Goal: Find specific page/section: Find specific page/section

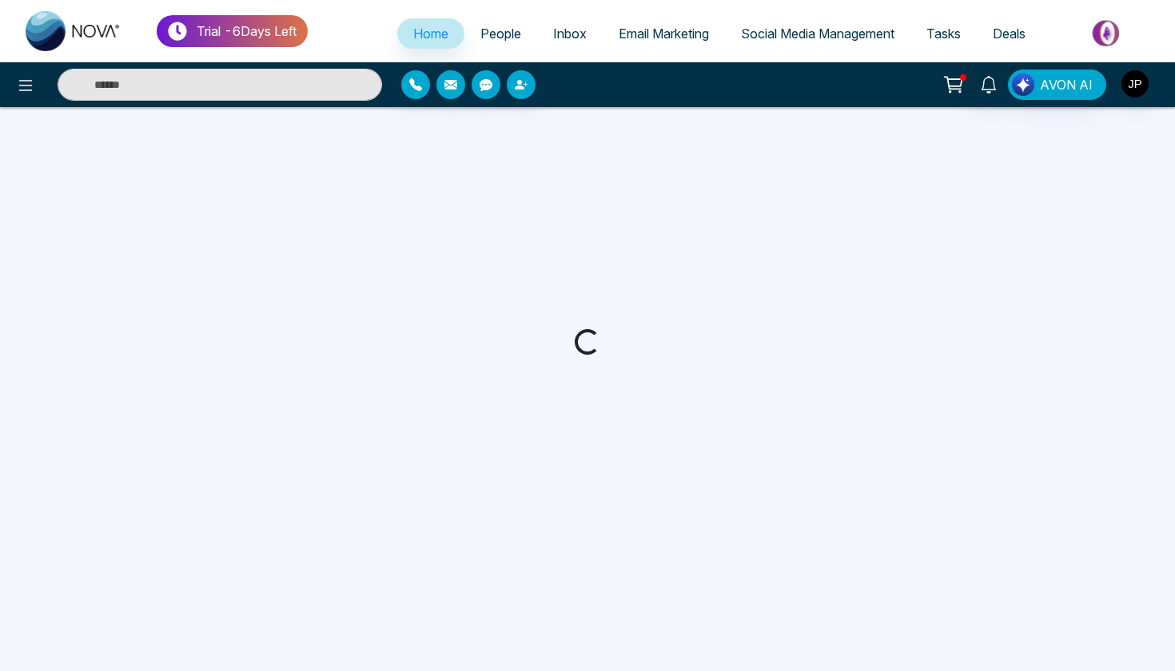
select select "*"
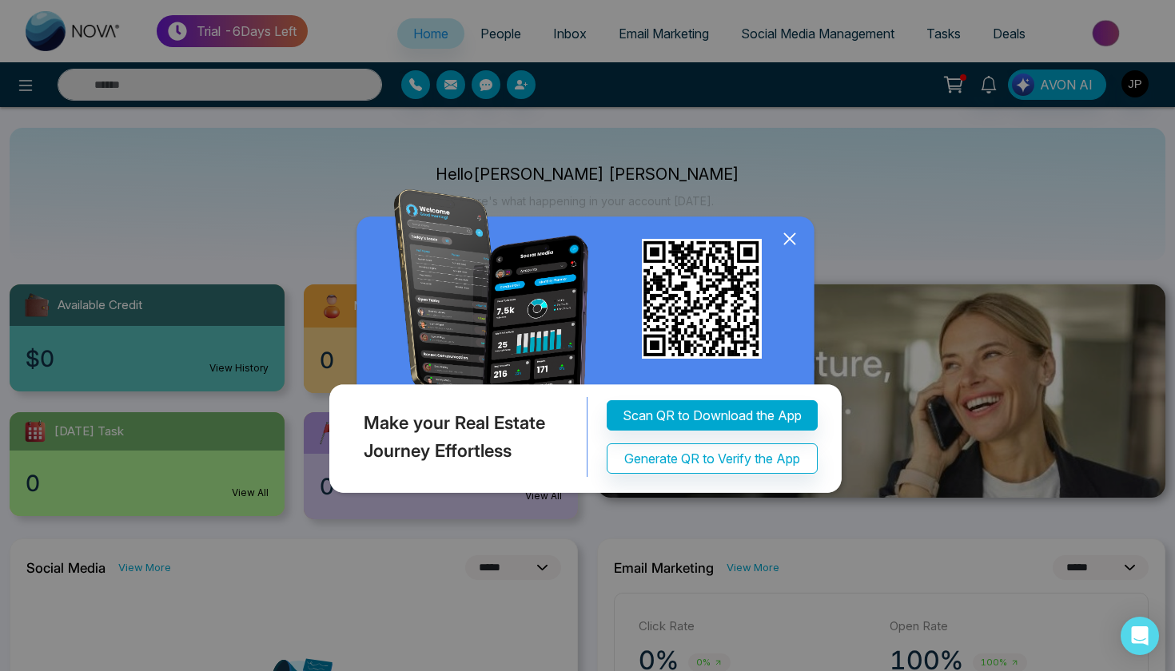
click at [794, 233] on icon at bounding box center [790, 239] width 24 height 24
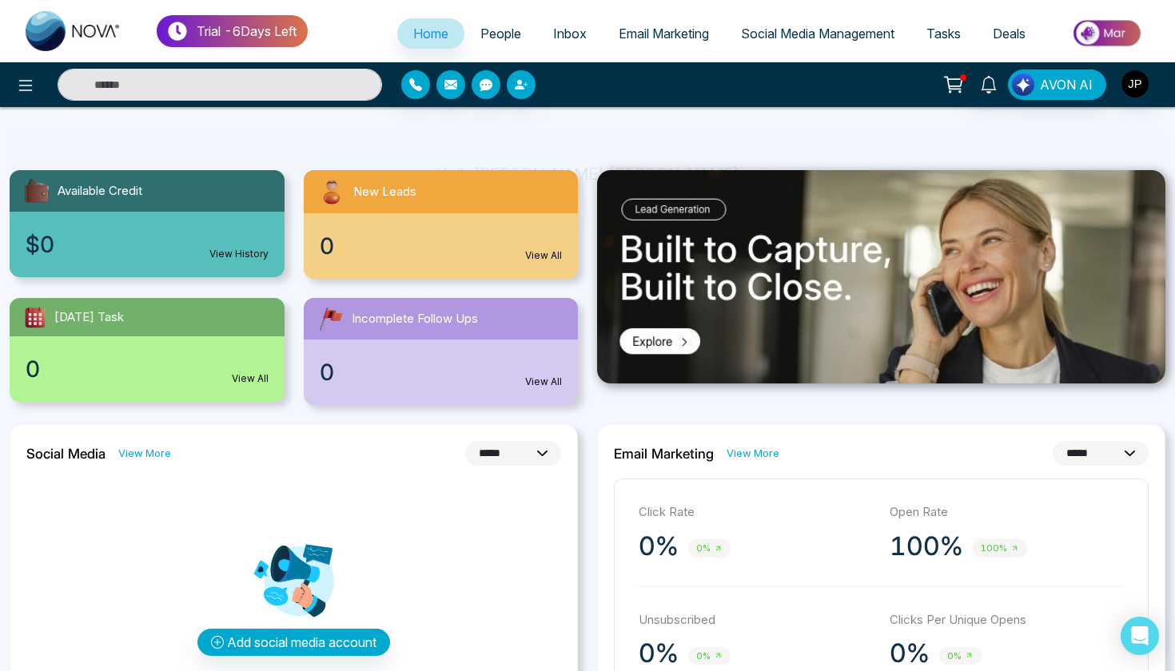
scroll to position [94, 0]
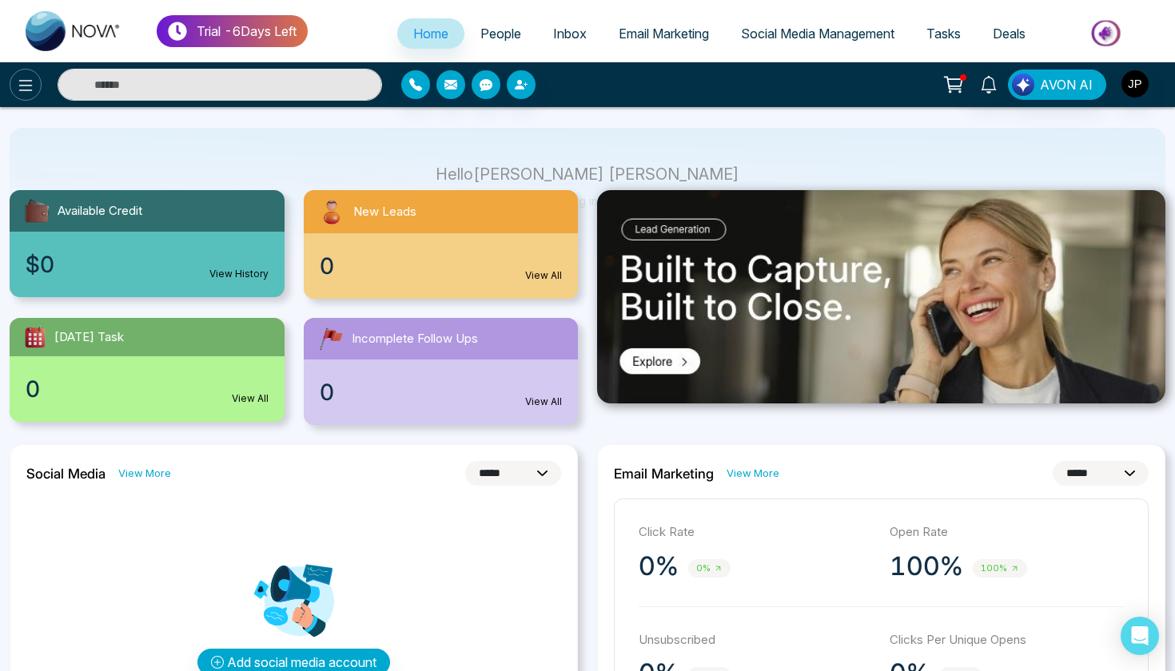
click at [26, 90] on icon at bounding box center [25, 85] width 19 height 19
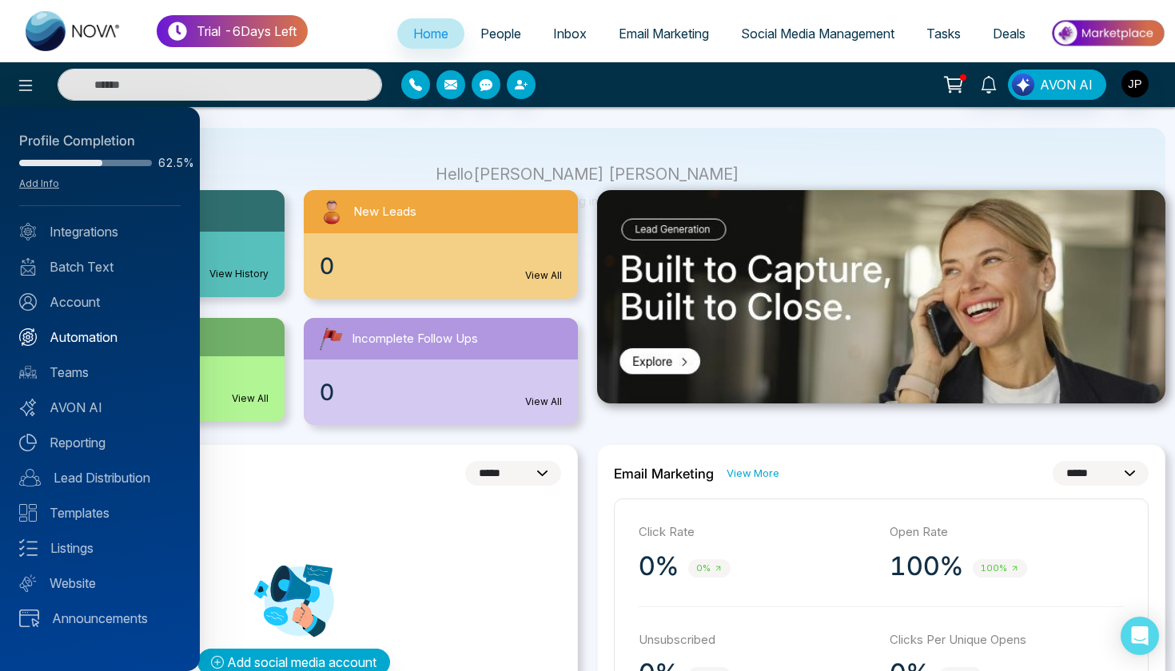
click at [69, 329] on link "Automation" at bounding box center [99, 337] width 161 height 19
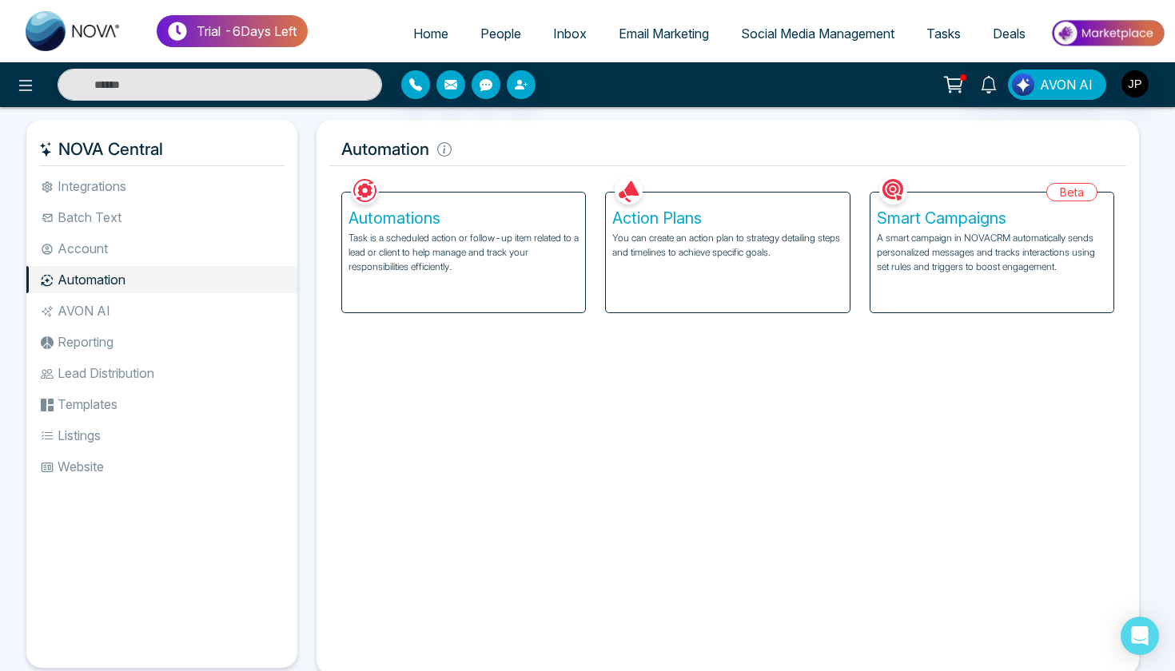
click at [691, 308] on div "Action Plans You can create an action plan to strategy detailing steps and time…" at bounding box center [727, 253] width 243 height 120
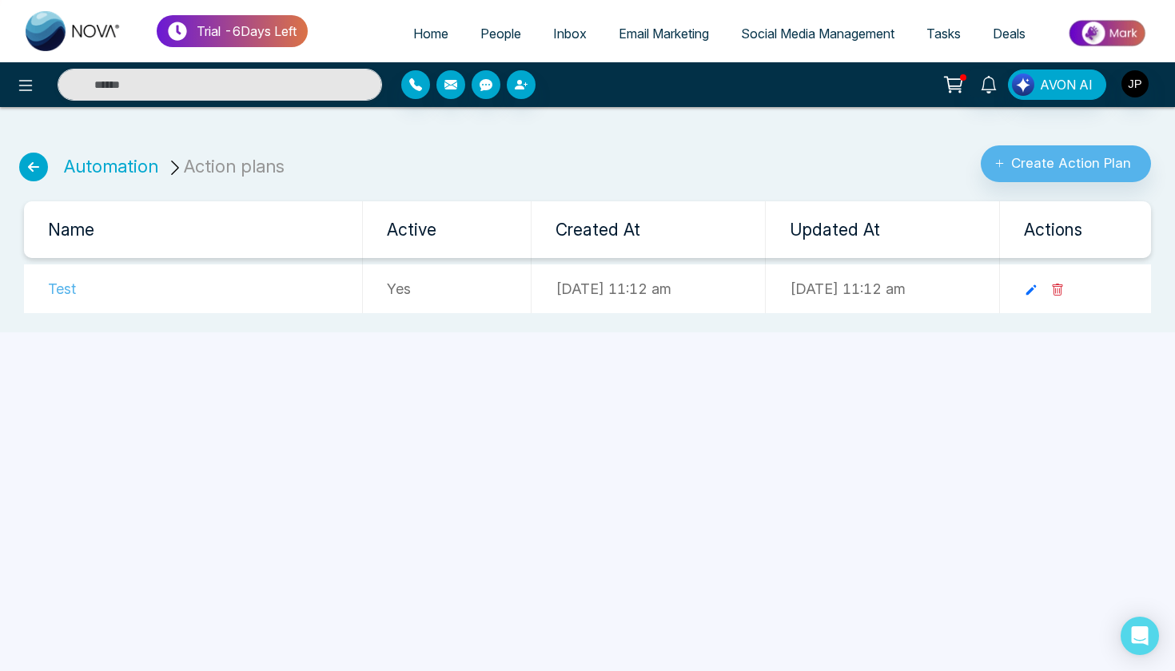
click at [44, 169] on icon at bounding box center [33, 167] width 29 height 29
